Goal: Transaction & Acquisition: Purchase product/service

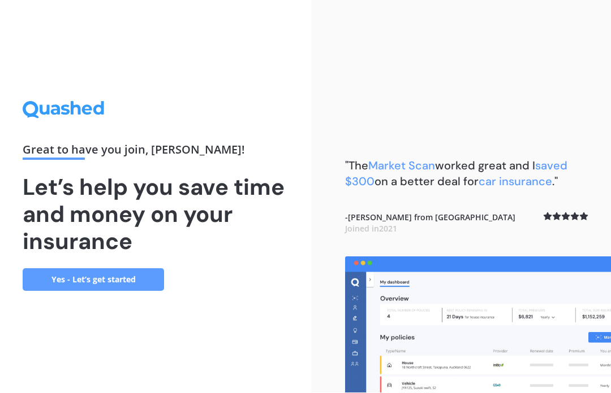
scroll to position [39, 0]
click at [136, 269] on link "Yes - Let’s get started" at bounding box center [93, 280] width 141 height 23
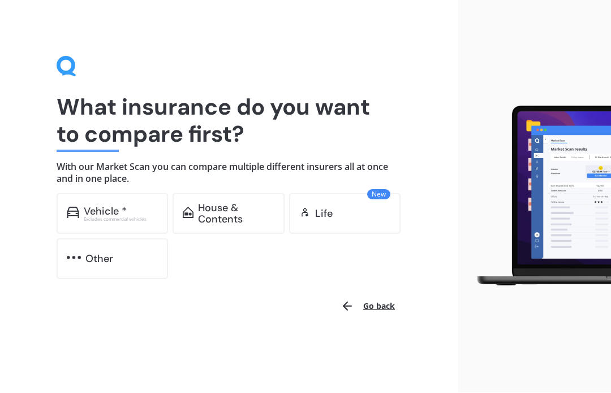
click at [116, 211] on div "Vehicle *" at bounding box center [105, 211] width 43 height 11
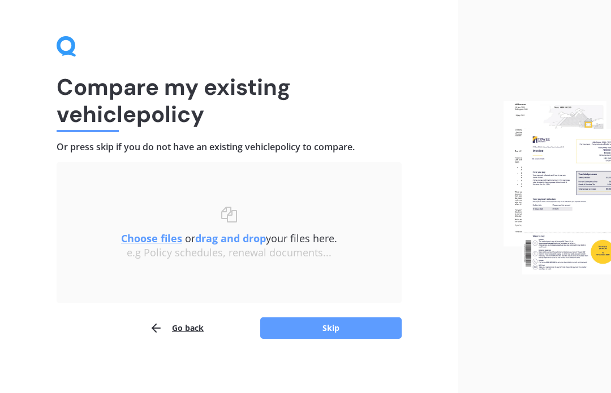
scroll to position [23, 0]
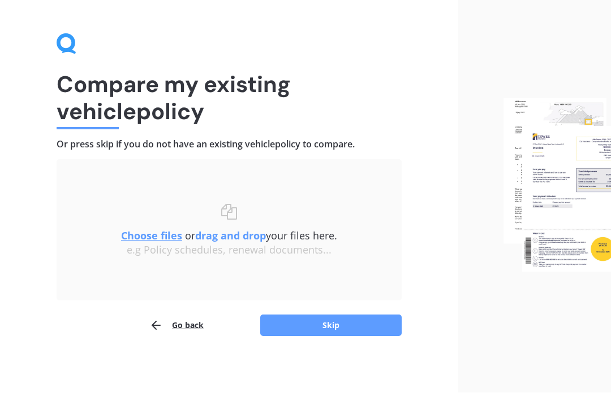
click at [345, 328] on button "Skip" at bounding box center [330, 325] width 141 height 21
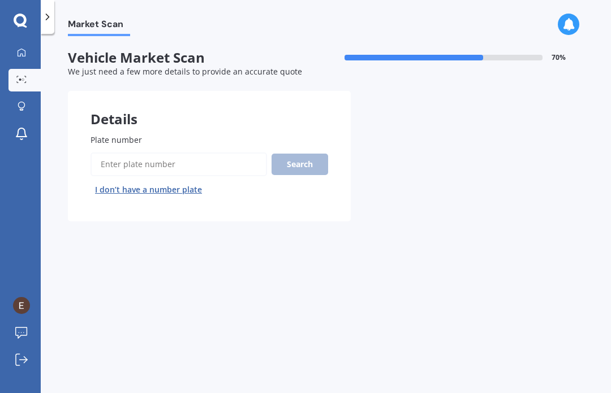
click at [136, 153] on input "Plate number" at bounding box center [178, 165] width 176 height 24
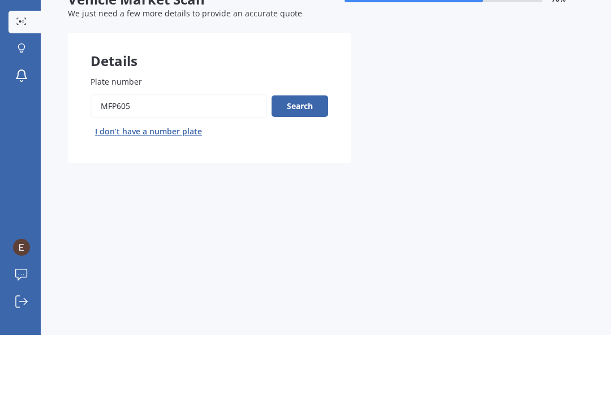
type input "Mfp605"
click at [309, 154] on button "Search" at bounding box center [299, 164] width 57 height 21
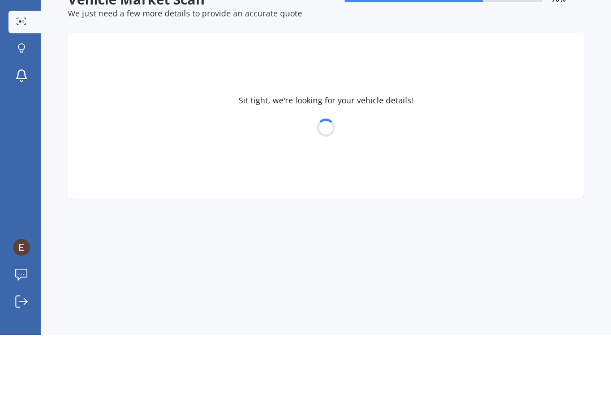
scroll to position [39, 0]
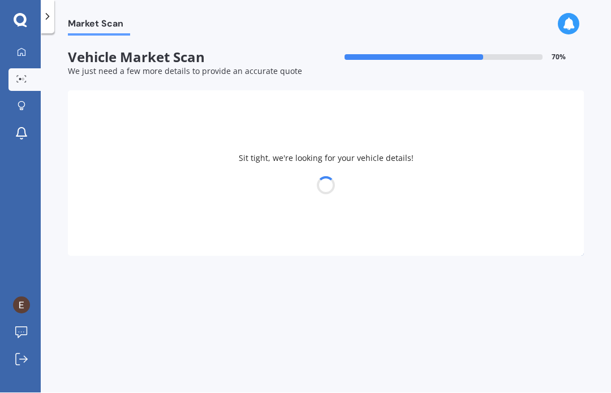
select select "FORD"
select select "RANGER"
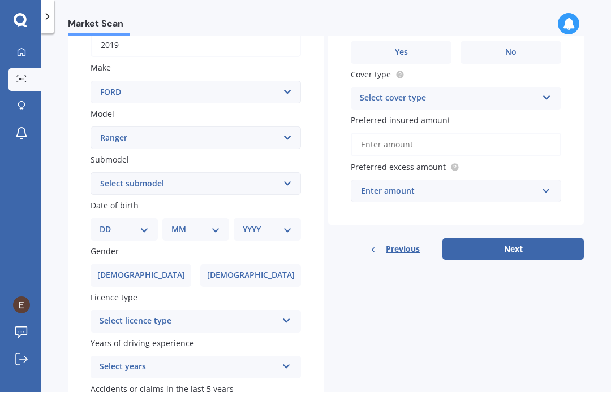
scroll to position [193, 0]
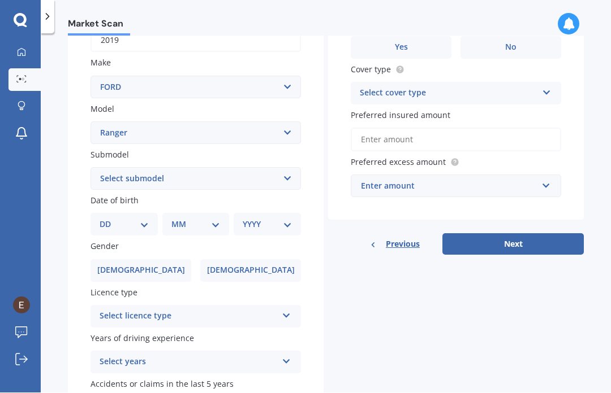
click at [285, 168] on select "Select submodel 4X2 3.2 Litre Turbo Diesel 4X2 XL 2.2 Litre Turbo Diesel 4X2 XL…" at bounding box center [195, 179] width 210 height 23
select select "4X2 3.2 LITRE TURBO DIESEL"
click at [288, 168] on select "Select submodel 4X2 3.2 Litre Turbo Diesel 4X2 XL 2.2 Litre Turbo Diesel 4X2 XL…" at bounding box center [195, 179] width 210 height 23
click at [142, 219] on select "DD 01 02 03 04 05 06 07 08 09 10 11 12 13 14 15 16 17 18 19 20 21 22 23 24 25 2…" at bounding box center [123, 225] width 49 height 12
select select "08"
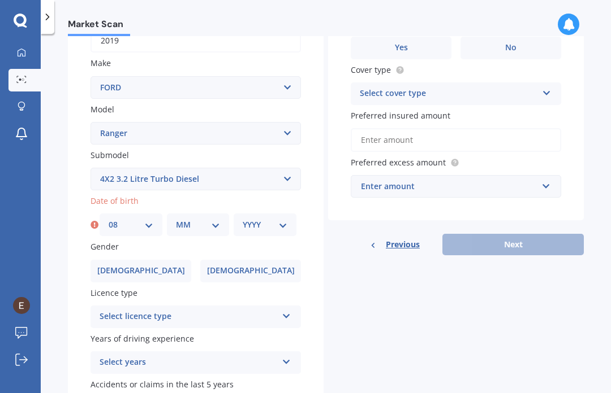
click at [216, 219] on select "MM 01 02 03 04 05 06 07 08 09 10 11 12" at bounding box center [198, 225] width 45 height 12
select select "05"
click at [280, 219] on select "YYYY 2025 2024 2023 2022 2021 2020 2019 2018 2017 2016 2015 2014 2013 2012 2011…" at bounding box center [265, 225] width 45 height 12
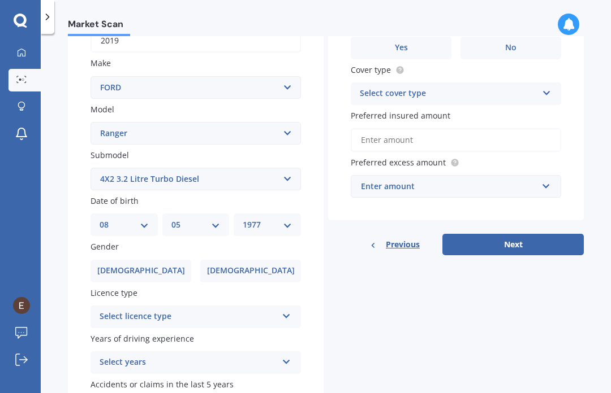
click at [288, 219] on select "YYYY 2025 2024 2023 2022 2021 2020 2019 2018 2017 2016 2015 2014 2013 2012 2011…" at bounding box center [267, 225] width 49 height 12
select select "1942"
click at [142, 266] on span "[DEMOGRAPHIC_DATA]" at bounding box center [141, 271] width 88 height 10
click at [0, 0] on input "[DEMOGRAPHIC_DATA]" at bounding box center [0, 0] width 0 height 0
click at [289, 310] on icon at bounding box center [287, 314] width 10 height 8
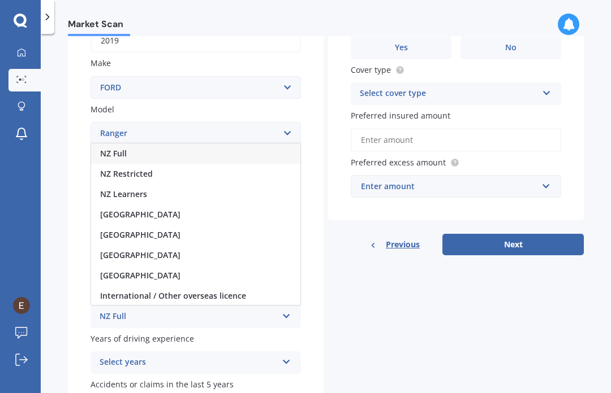
click at [119, 148] on span "NZ Full" at bounding box center [113, 153] width 27 height 11
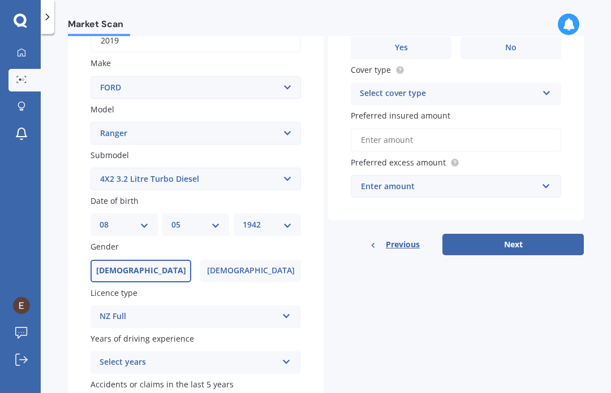
click at [287, 356] on icon at bounding box center [287, 360] width 10 height 8
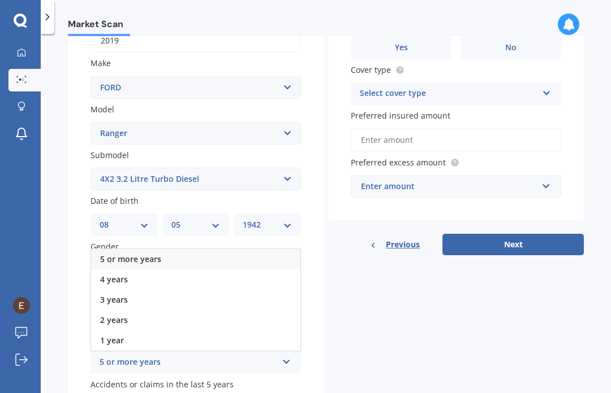
click at [157, 254] on span "5 or more years" at bounding box center [130, 259] width 61 height 11
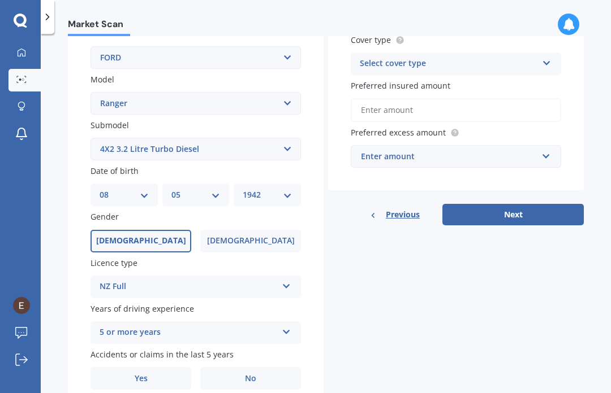
scroll to position [223, 0]
click at [147, 374] on span "Yes" at bounding box center [141, 379] width 13 height 10
click at [0, 0] on input "Yes" at bounding box center [0, 0] width 0 height 0
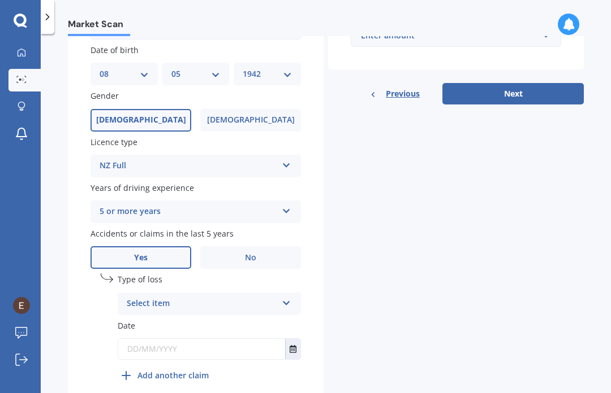
scroll to position [344, 0]
click at [288, 298] on icon at bounding box center [287, 302] width 10 height 8
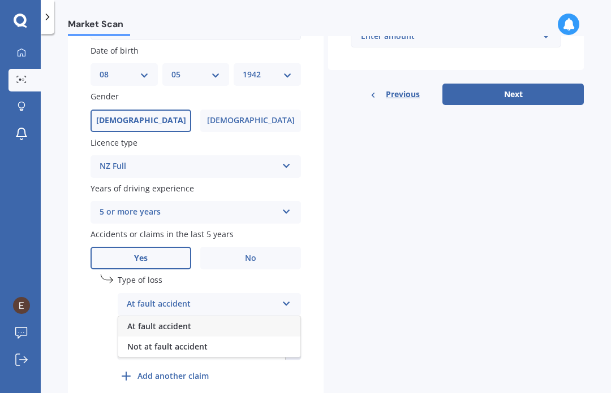
click at [206, 337] on div "Not at fault accident" at bounding box center [209, 347] width 182 height 20
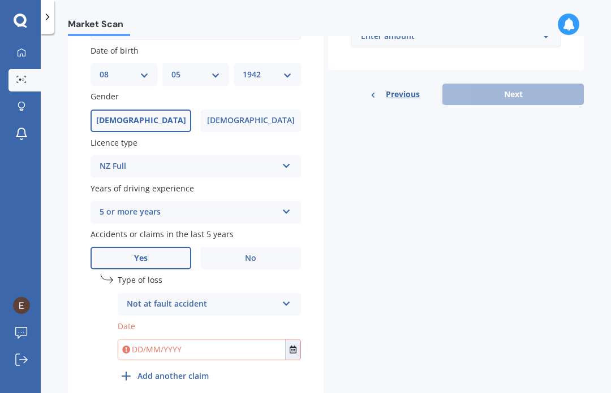
click at [213, 340] on input "text" at bounding box center [201, 350] width 167 height 20
click at [295, 346] on icon "Select date" at bounding box center [292, 350] width 7 height 8
type input "[DATE]"
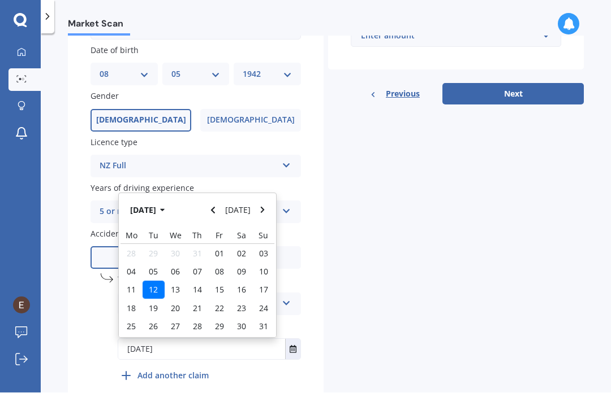
click at [155, 285] on span "12" at bounding box center [153, 290] width 9 height 11
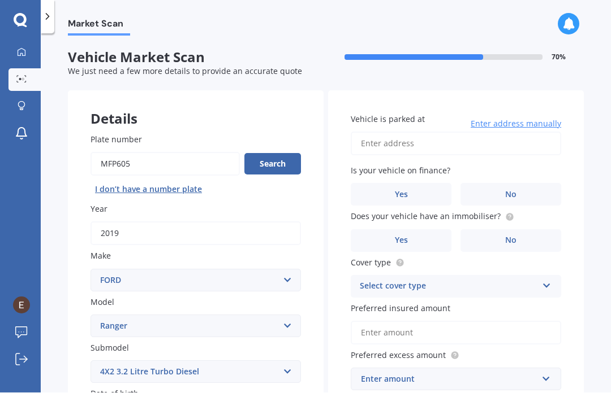
scroll to position [0, 0]
click at [413, 132] on input "Vehicle is parked at" at bounding box center [456, 144] width 210 height 24
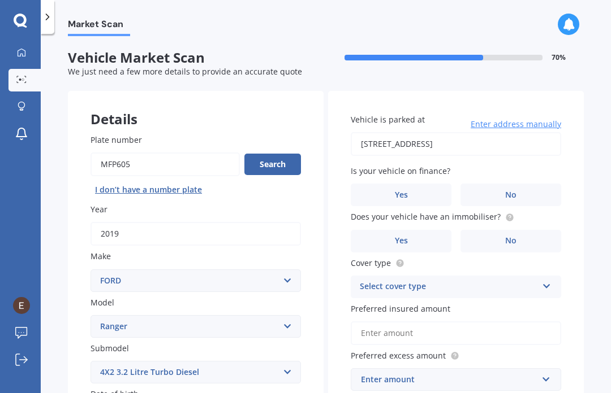
type input "[STREET_ADDRESS]"
click at [513, 191] on span "No" at bounding box center [510, 196] width 11 height 10
click at [0, 0] on input "No" at bounding box center [0, 0] width 0 height 0
click at [407, 236] on span "Yes" at bounding box center [401, 241] width 13 height 10
click at [0, 0] on input "Yes" at bounding box center [0, 0] width 0 height 0
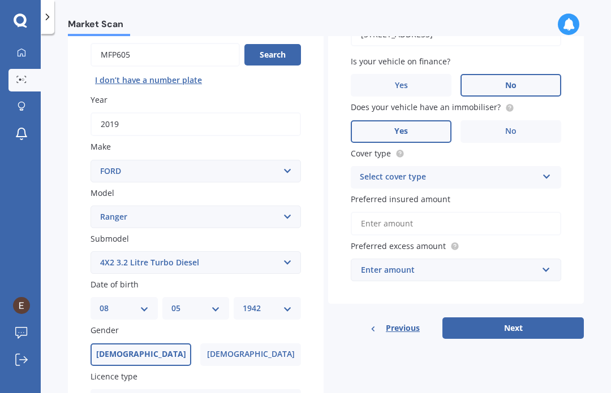
scroll to position [110, 0]
click at [543, 171] on icon at bounding box center [547, 175] width 10 height 8
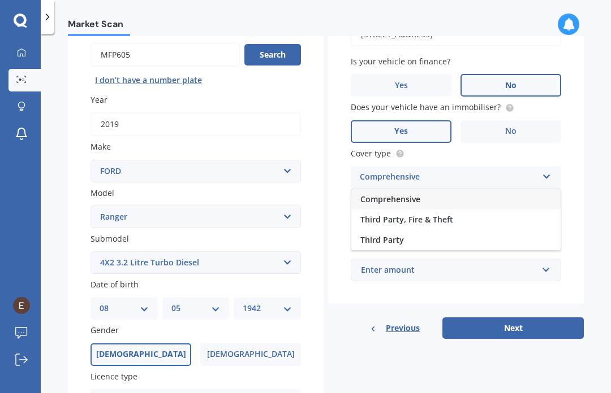
click at [404, 194] on span "Comprehensive" at bounding box center [390, 199] width 60 height 11
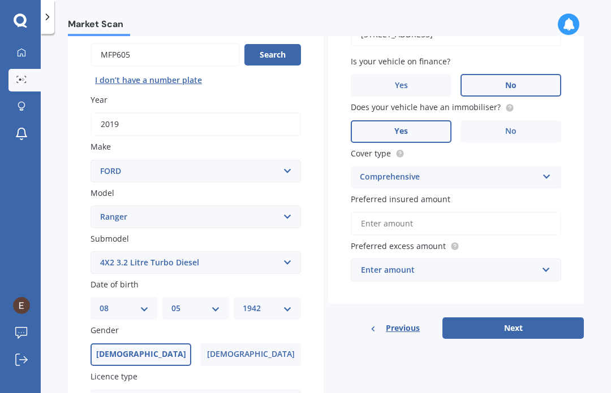
click at [409, 212] on input "Preferred insured amount" at bounding box center [456, 224] width 210 height 24
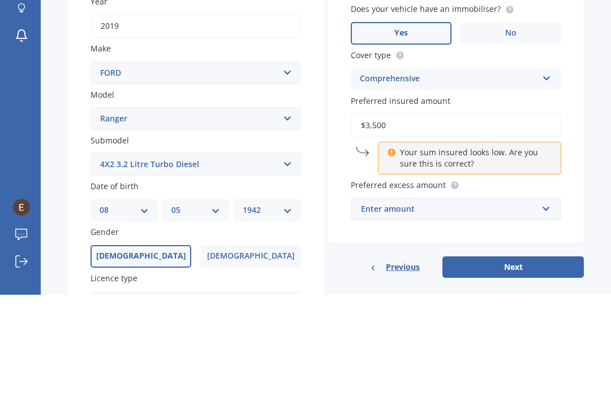
type input "$35,000"
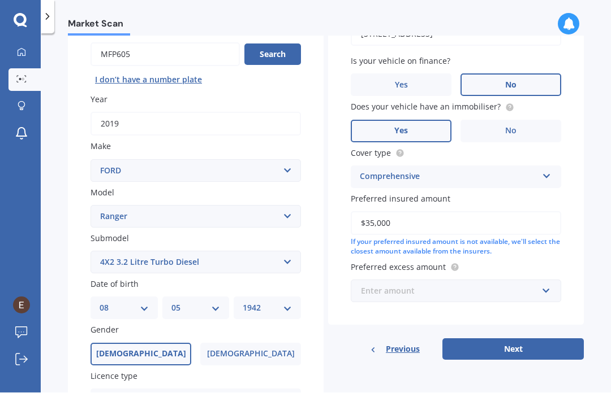
click at [548, 281] on input "text" at bounding box center [452, 291] width 200 height 21
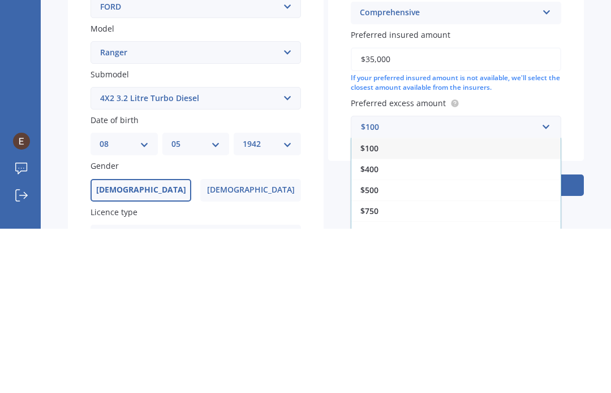
click at [380, 344] on div "$500" at bounding box center [455, 354] width 209 height 21
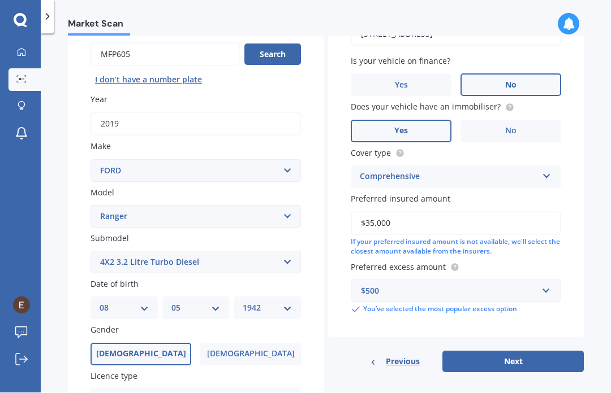
click at [518, 352] on button "Next" at bounding box center [512, 362] width 141 height 21
select select "08"
select select "05"
select select "1942"
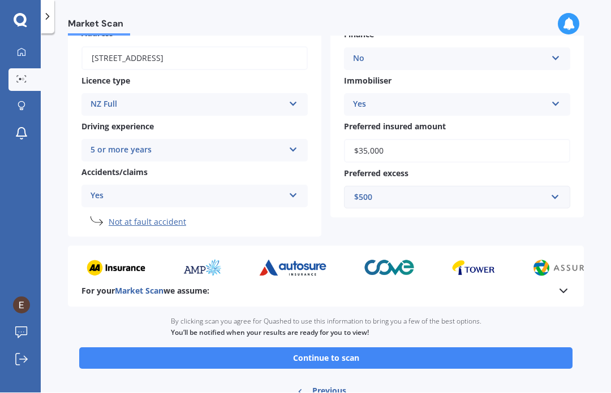
scroll to position [162, 0]
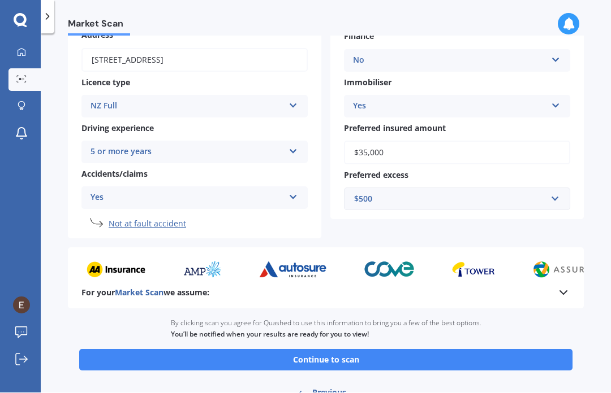
click at [347, 350] on button "Continue to scan" at bounding box center [325, 360] width 493 height 21
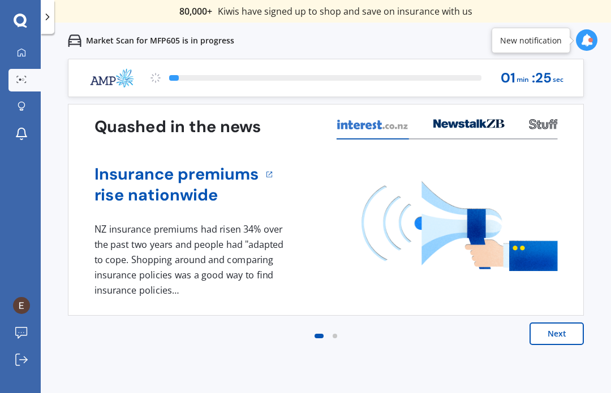
scroll to position [39, 0]
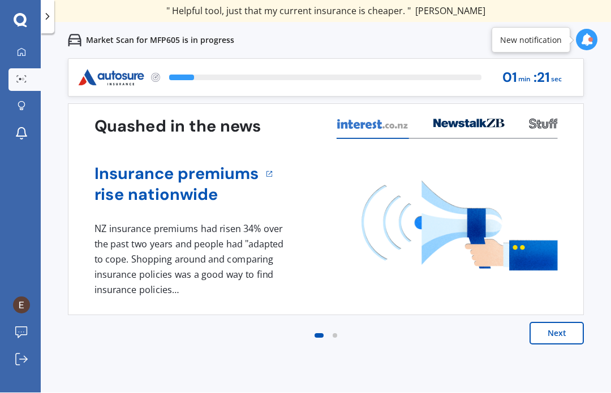
click at [560, 323] on button "Next" at bounding box center [556, 334] width 54 height 23
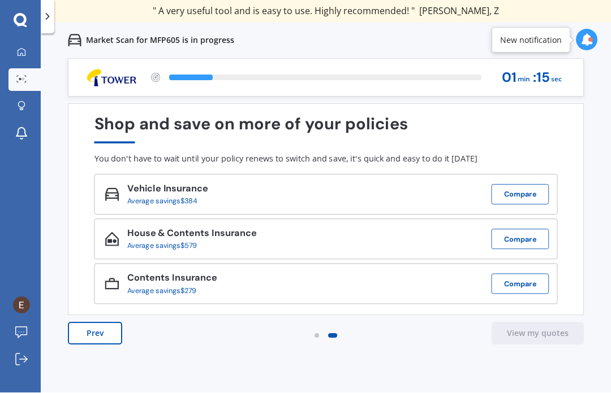
click at [520, 185] on button "Compare" at bounding box center [520, 195] width 58 height 20
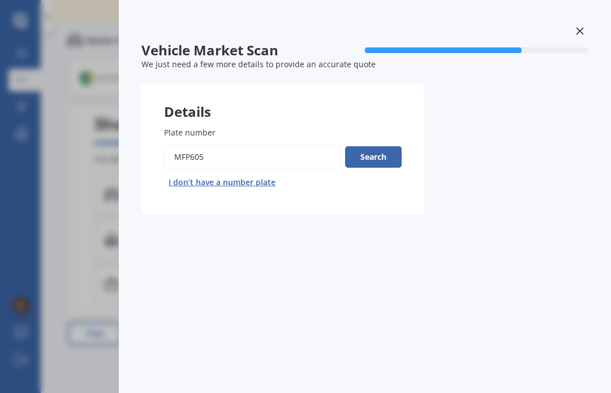
click at [378, 146] on button "Search" at bounding box center [373, 156] width 57 height 21
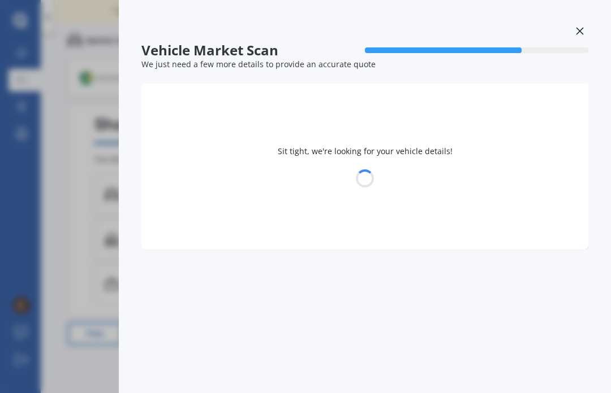
select select "FORD"
select select "RANGER"
select select "08"
select select "05"
select select "1942"
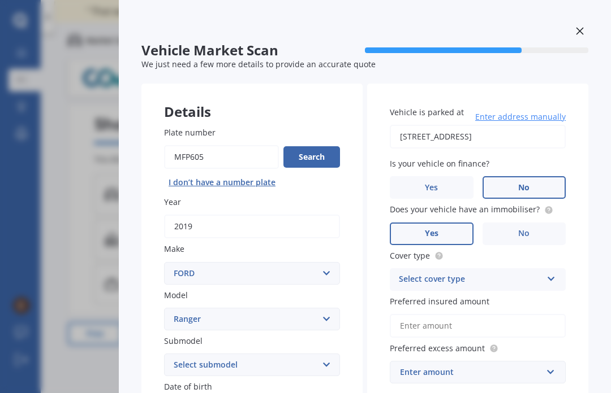
scroll to position [0, 0]
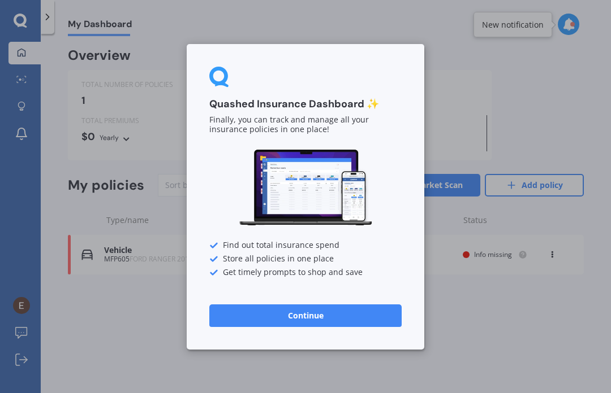
scroll to position [1, 0]
